Goal: Find specific page/section: Find specific page/section

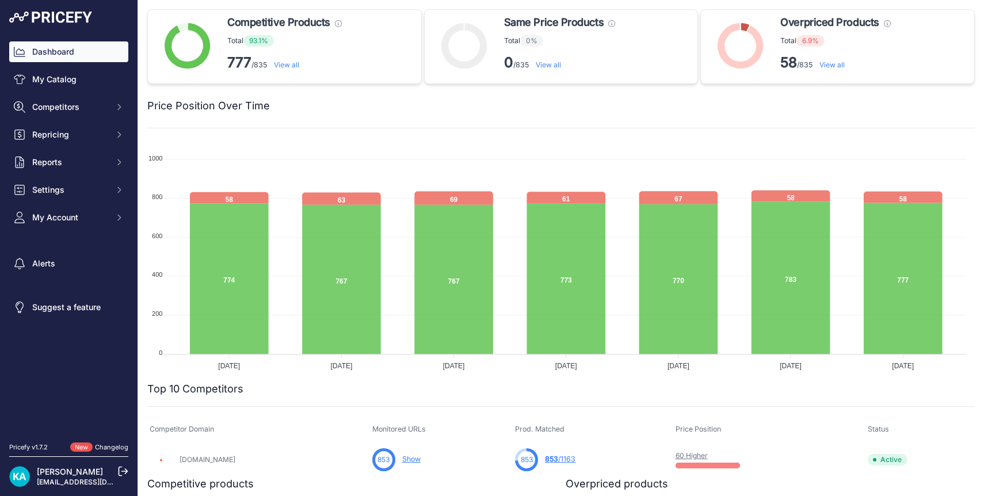
click at [68, 17] on img at bounding box center [50, 18] width 83 height 12
click at [832, 67] on link "View all" at bounding box center [832, 64] width 25 height 9
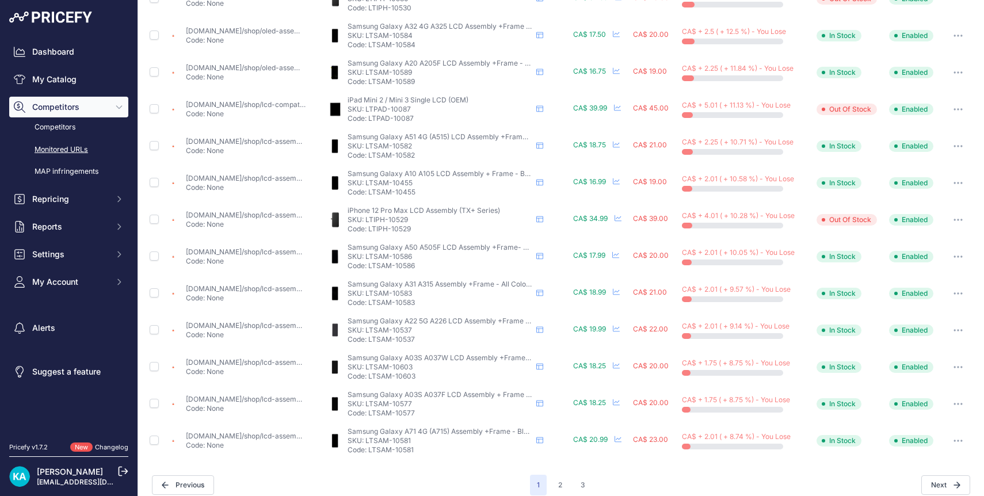
scroll to position [379, 0]
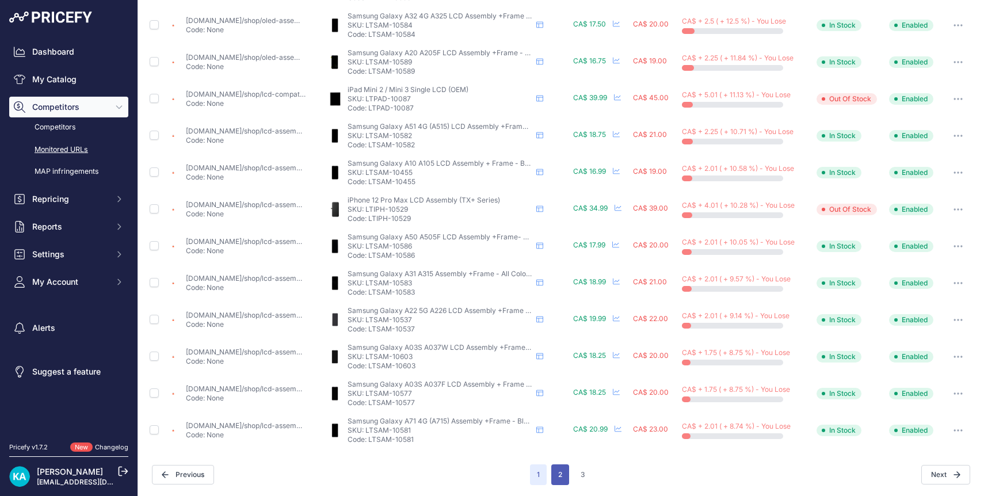
click at [559, 470] on button "2" at bounding box center [561, 475] width 18 height 21
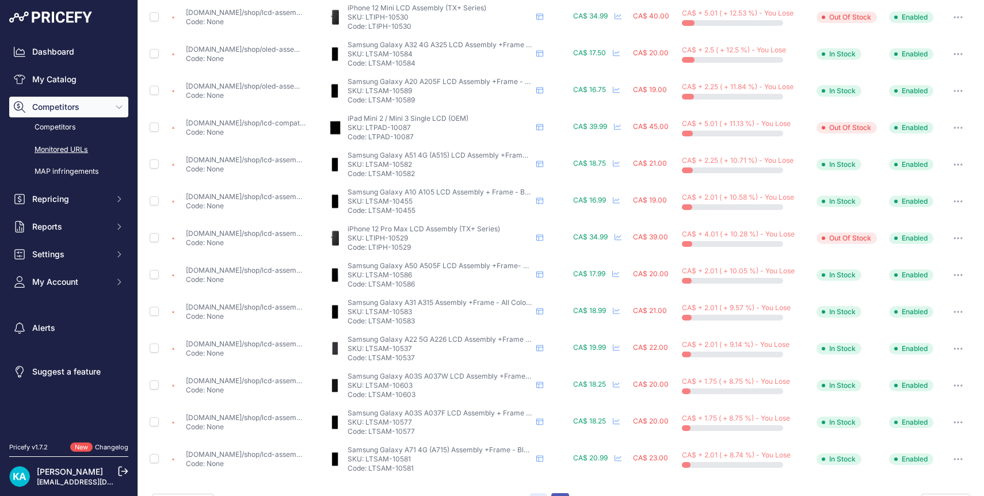
scroll to position [408, 0]
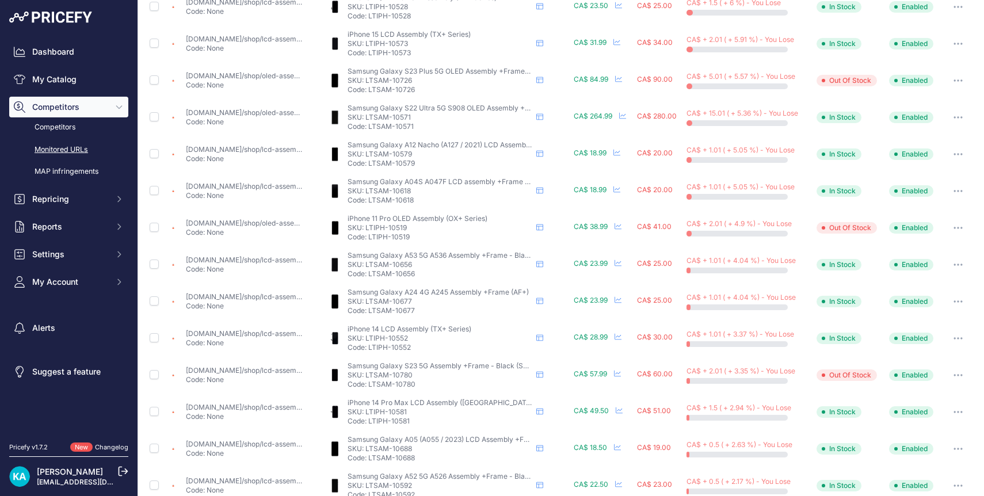
scroll to position [359, 0]
